Goal: Task Accomplishment & Management: Complete application form

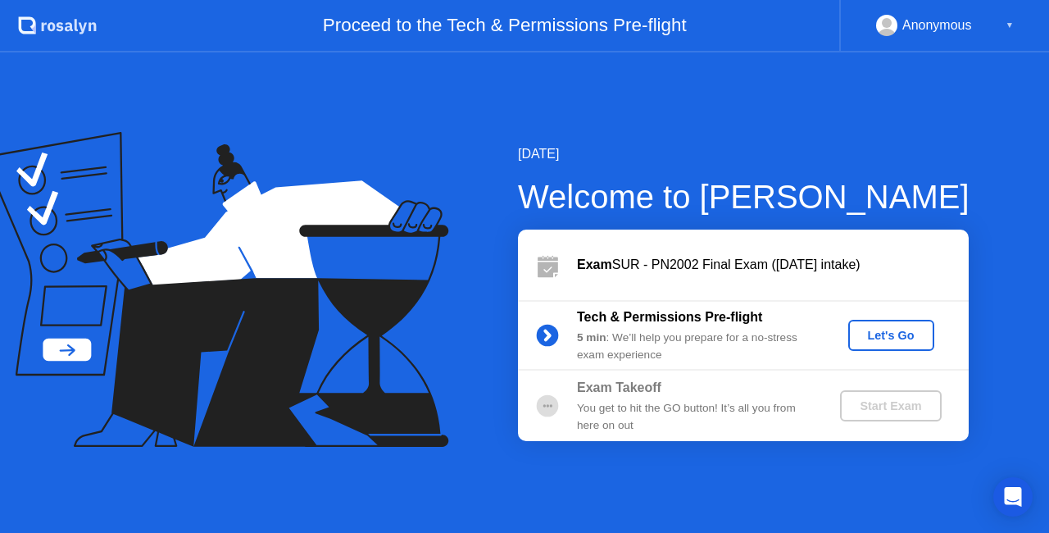
click at [885, 331] on div "Let's Go" at bounding box center [891, 335] width 73 height 13
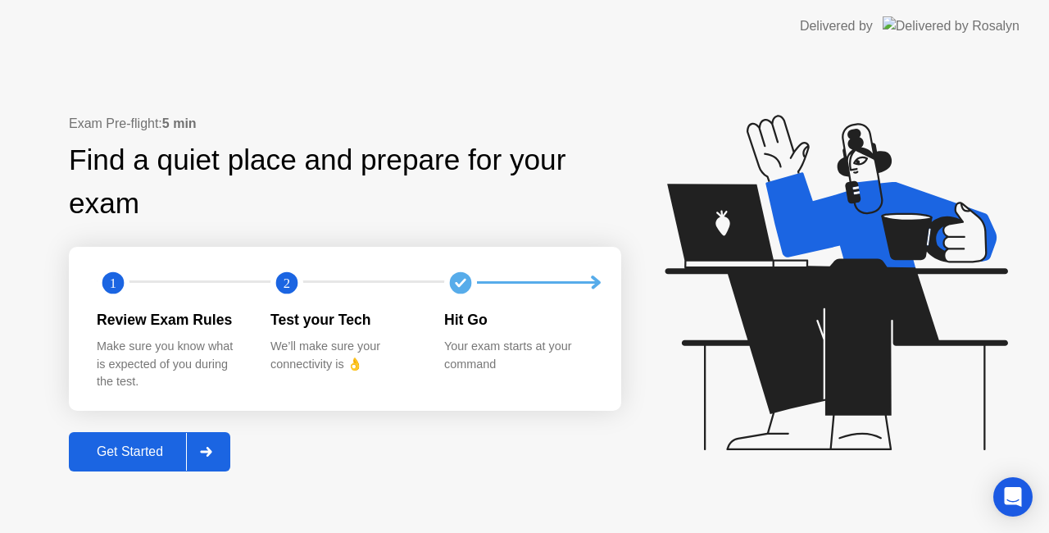
click at [161, 439] on button "Get Started" at bounding box center [149, 451] width 161 height 39
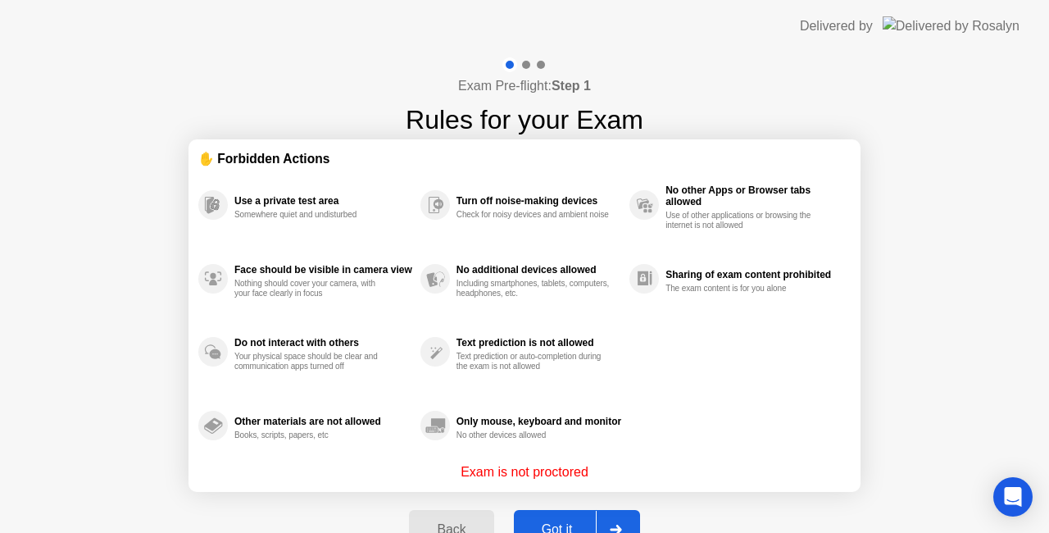
click at [567, 531] on div "Got it" at bounding box center [557, 529] width 77 height 15
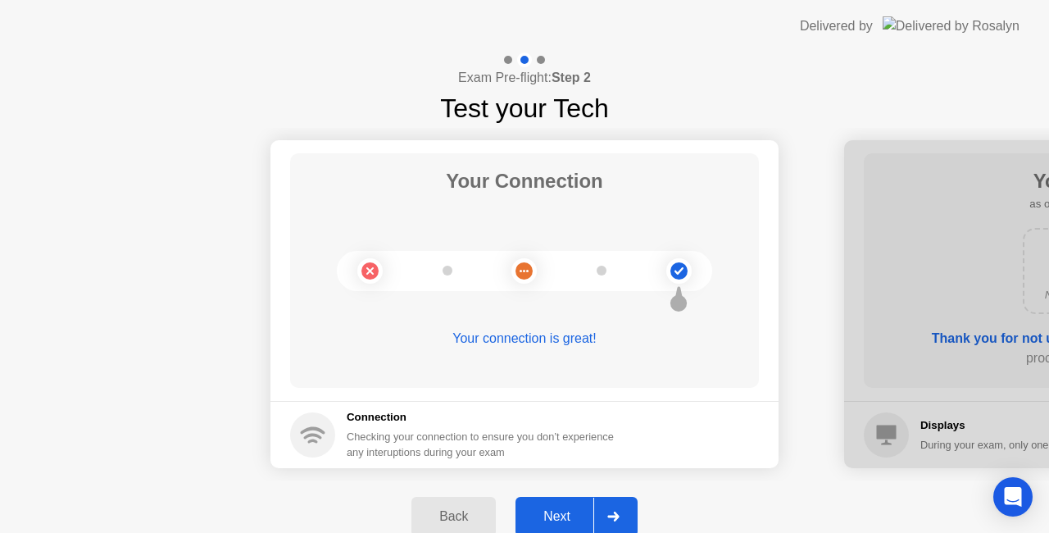
click at [522, 514] on div "Next" at bounding box center [557, 516] width 73 height 15
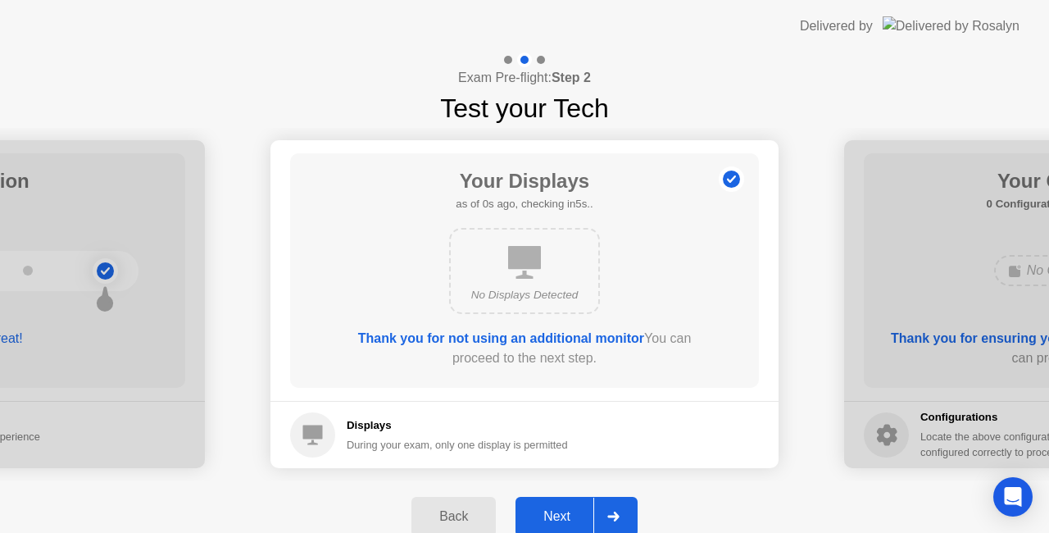
click at [522, 514] on div "Next" at bounding box center [557, 516] width 73 height 15
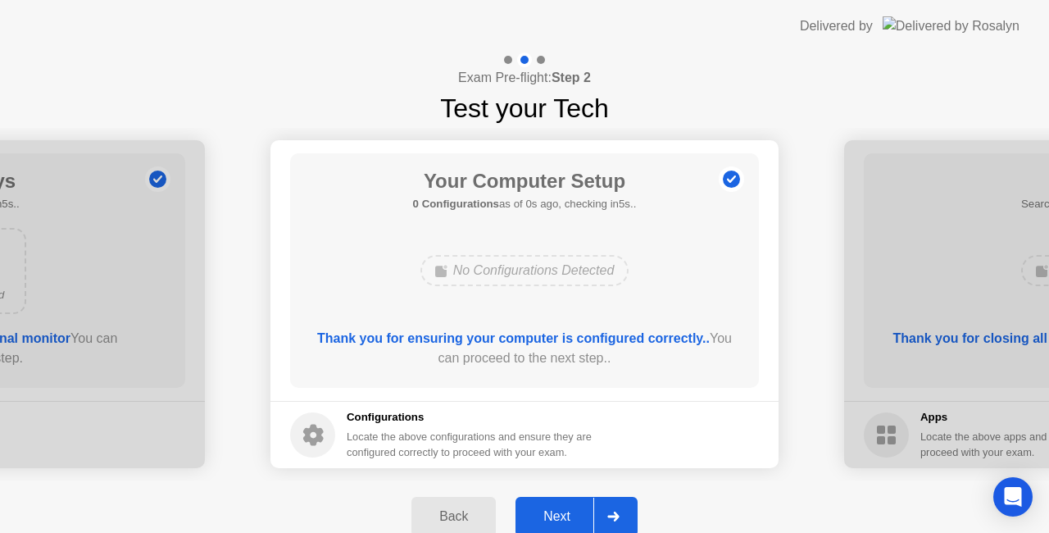
click at [522, 514] on div "Next" at bounding box center [557, 516] width 73 height 15
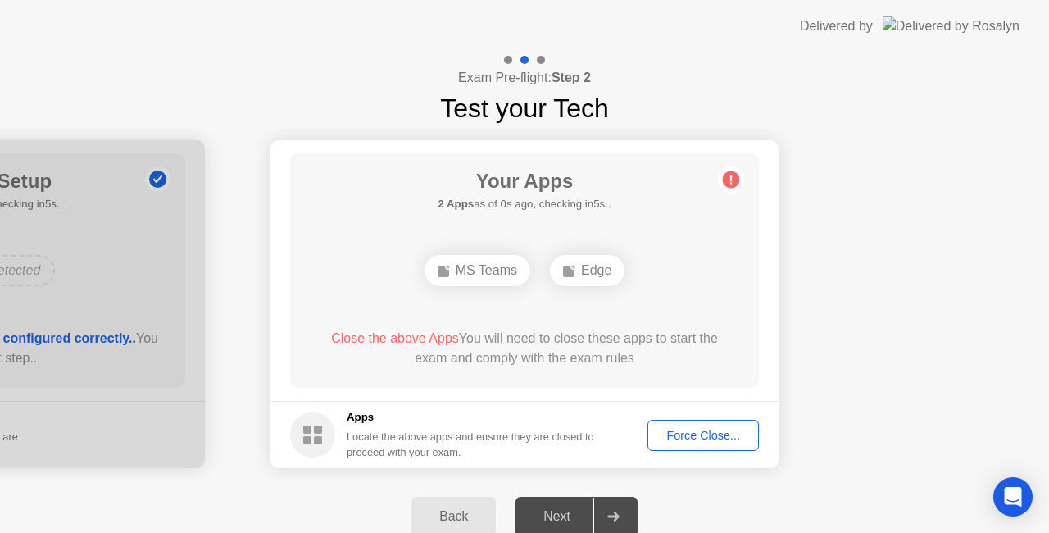
click at [671, 440] on div "Force Close..." at bounding box center [703, 435] width 100 height 13
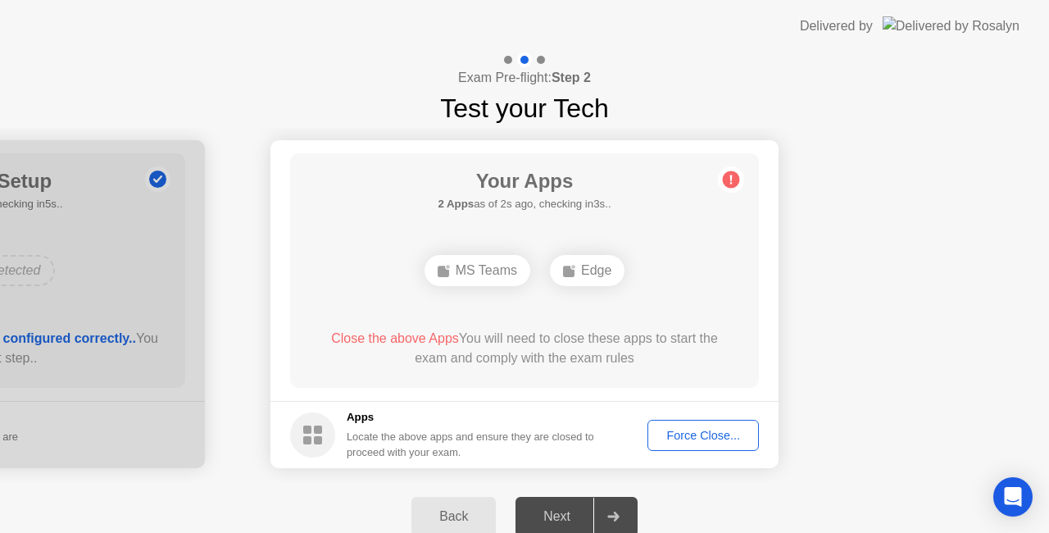
click at [566, 509] on div "Next" at bounding box center [557, 516] width 73 height 15
click at [685, 493] on div "Back Next" at bounding box center [524, 516] width 1049 height 72
click at [671, 432] on div "Force Close..." at bounding box center [703, 435] width 100 height 13
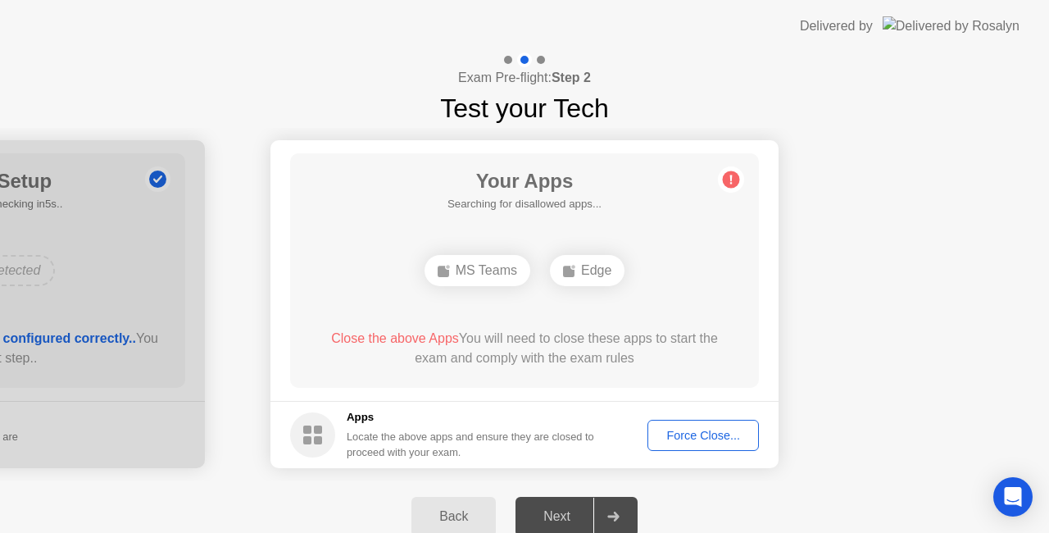
click at [554, 509] on div "Next" at bounding box center [557, 516] width 73 height 15
click at [671, 417] on footer "Apps Locate the above apps and ensure they are closed to proceed with your exam…" at bounding box center [525, 434] width 508 height 67
click at [679, 439] on div "Force Close..." at bounding box center [703, 435] width 100 height 13
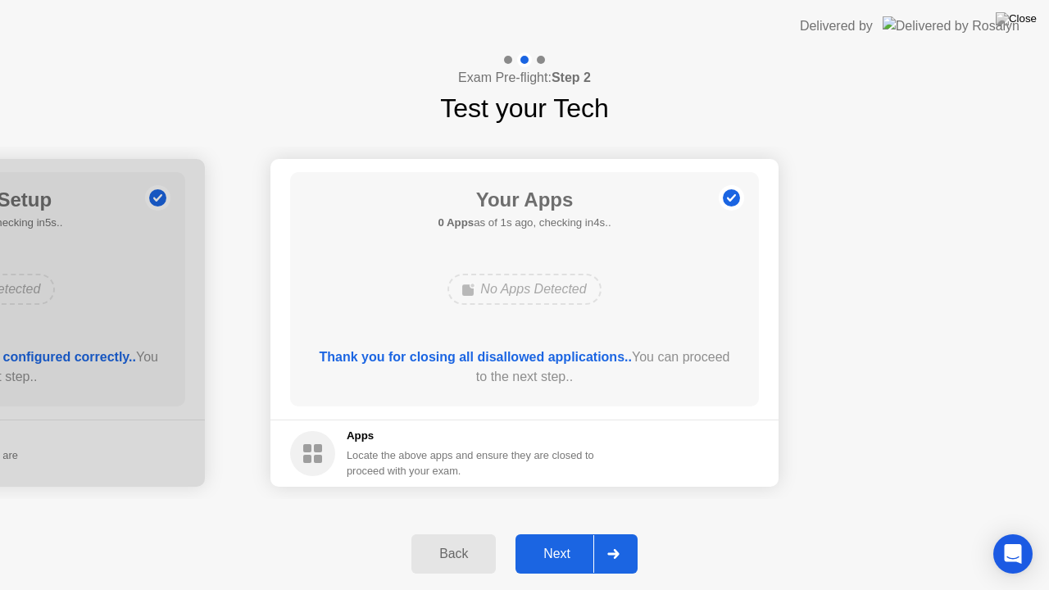
click at [549, 532] on button "Next" at bounding box center [577, 553] width 122 height 39
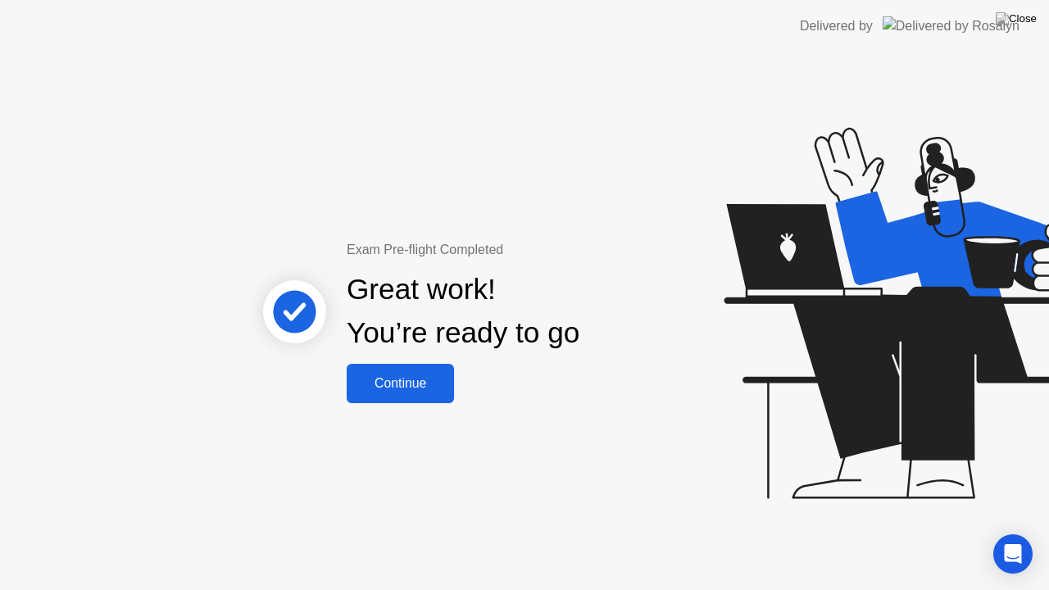
click at [425, 377] on div "Continue" at bounding box center [401, 383] width 98 height 15
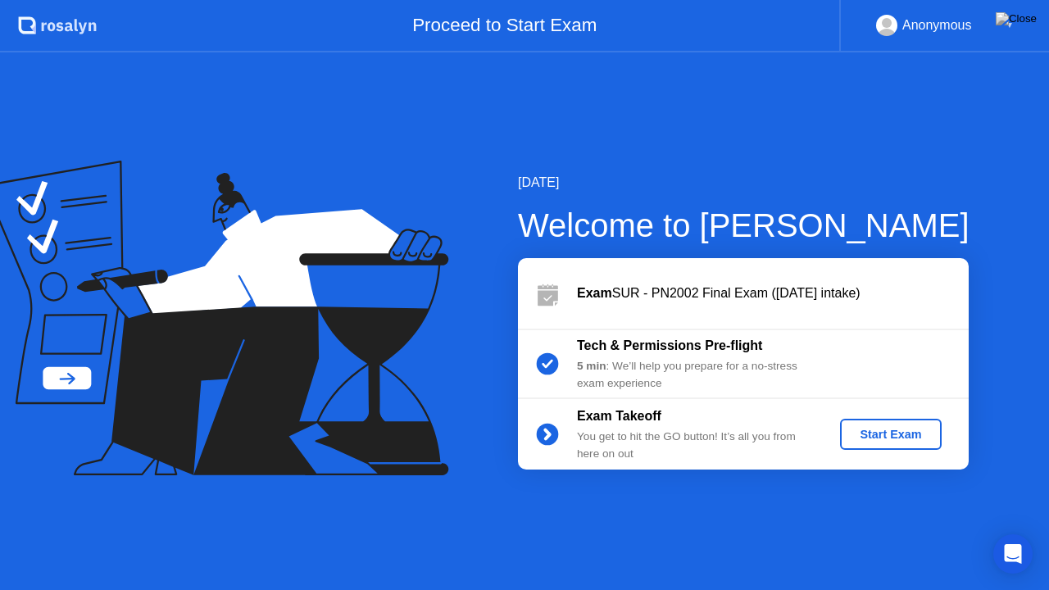
click at [893, 434] on div "Start Exam" at bounding box center [891, 434] width 88 height 13
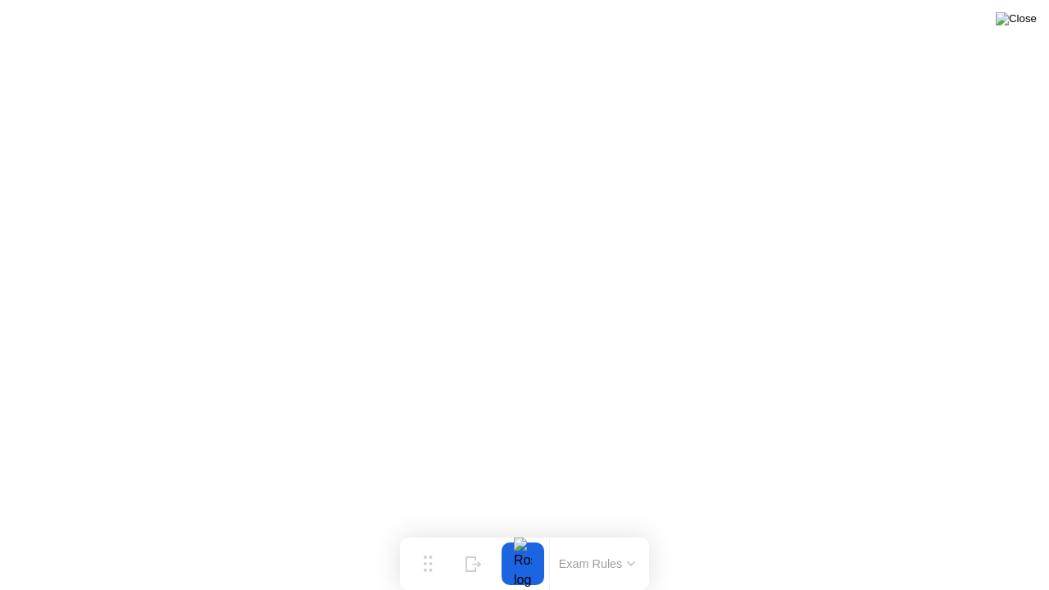
click at [1026, 17] on img at bounding box center [1016, 18] width 41 height 13
click at [1025, 30] on button at bounding box center [1016, 18] width 49 height 21
click at [1029, 16] on img at bounding box center [1016, 18] width 41 height 13
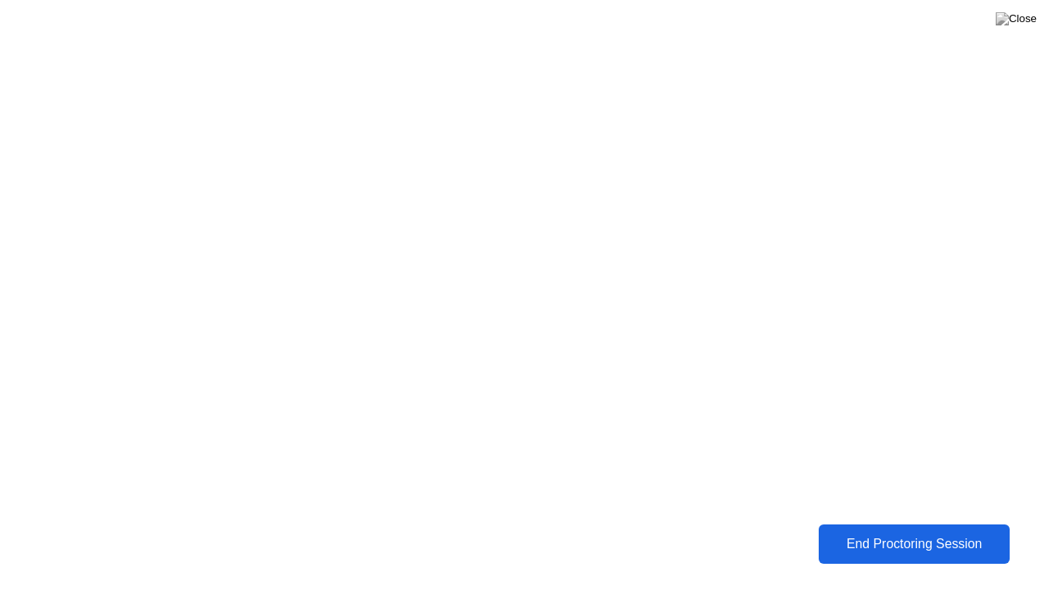
click at [913, 532] on div "End Proctoring Session" at bounding box center [914, 544] width 181 height 15
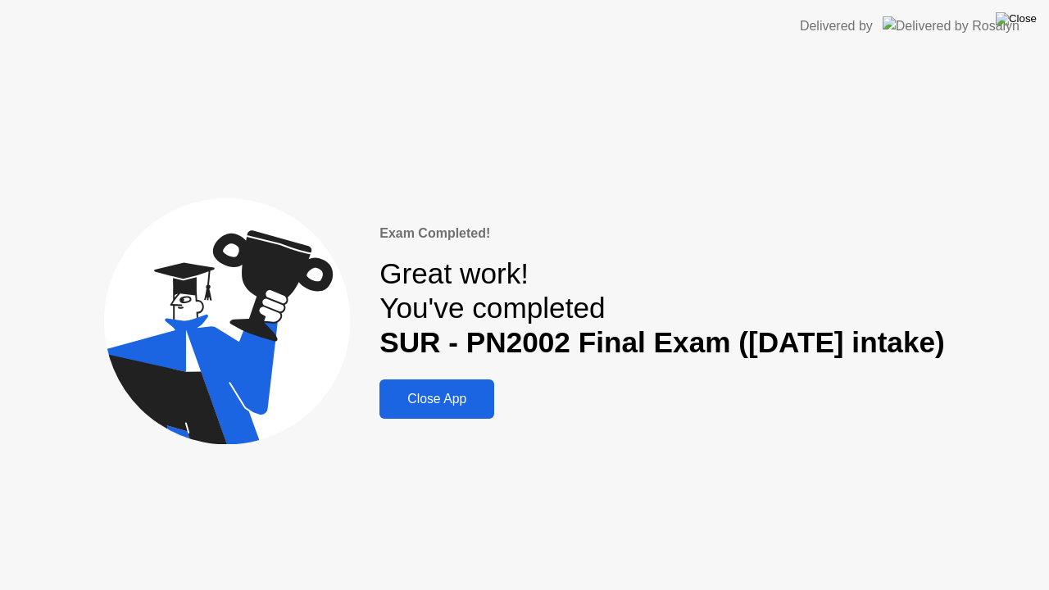
click at [1030, 16] on img at bounding box center [1016, 18] width 41 height 13
